Goal: Transaction & Acquisition: Purchase product/service

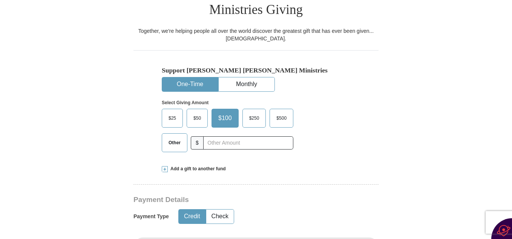
scroll to position [211, 0]
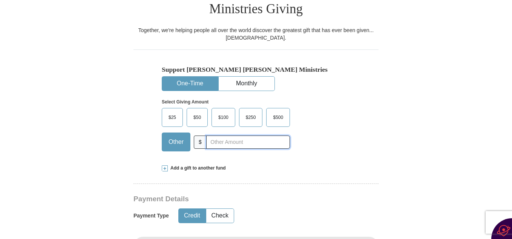
click at [208, 135] on input "text" at bounding box center [248, 141] width 84 height 13
type input "35.00"
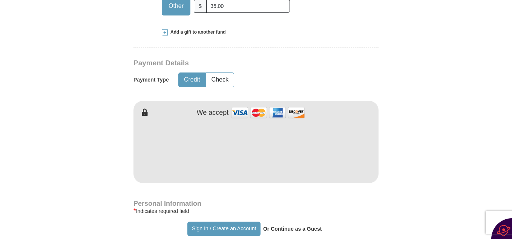
scroll to position [362, 0]
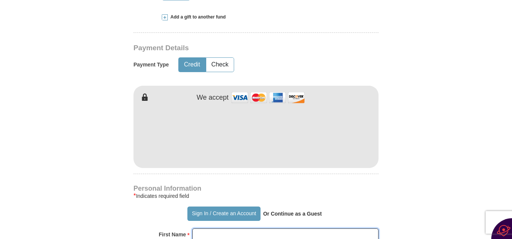
type input "[PERSON_NAME]"
click at [99, 75] on form "Already have an account? Sign in for faster giving. Don't have an account? Crea…" at bounding box center [256, 141] width 430 height 946
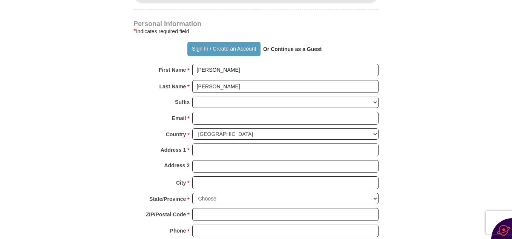
scroll to position [528, 0]
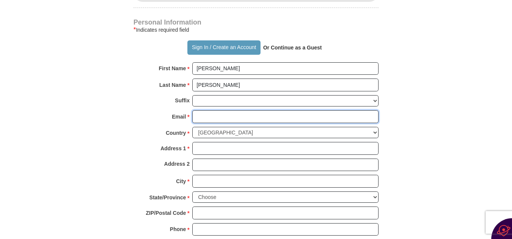
click at [198, 110] on input "Email *" at bounding box center [285, 116] width 186 height 13
type input "[EMAIL_ADDRESS][DOMAIN_NAME]"
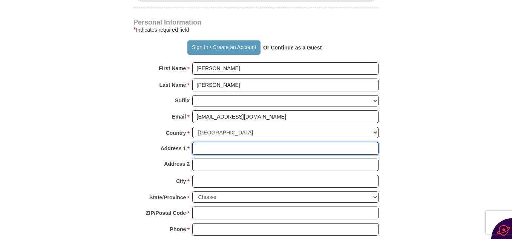
type input "[STREET_ADDRESS]"
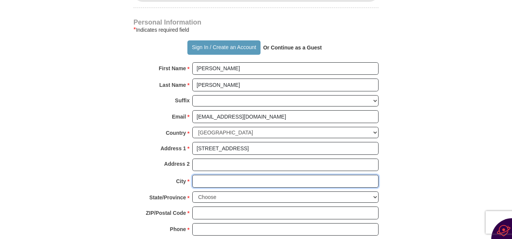
type input "MARATHON"
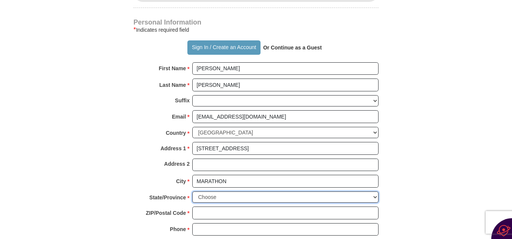
select select "NY"
type input "13803"
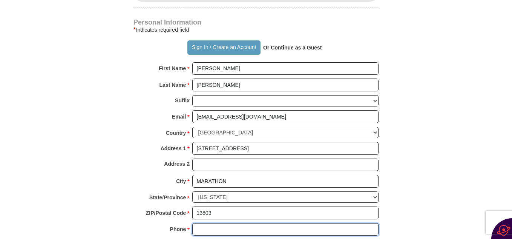
type input "6073108655"
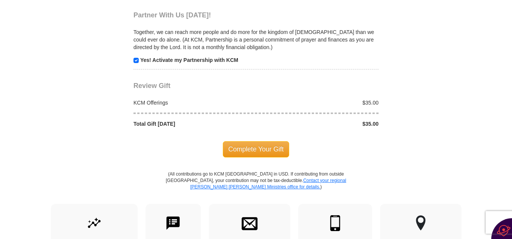
scroll to position [784, 0]
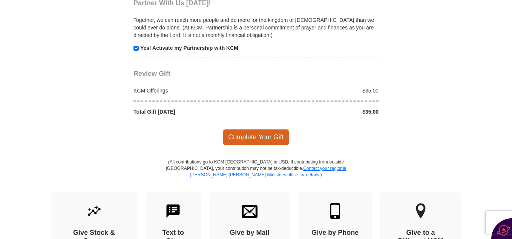
click at [251, 129] on span "Complete Your Gift" at bounding box center [256, 137] width 67 height 16
